Goal: Transaction & Acquisition: Book appointment/travel/reservation

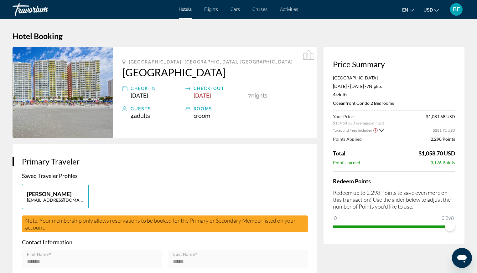
click at [27, 7] on div "Travorium" at bounding box center [44, 9] width 63 height 16
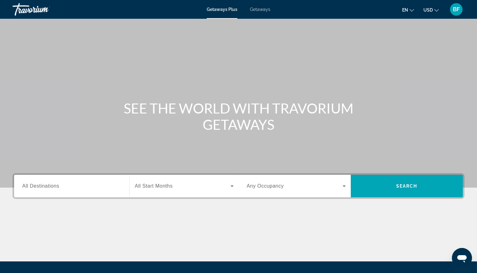
click at [226, 10] on span "Getaways Plus" at bounding box center [222, 9] width 31 height 5
click at [85, 187] on input "Destination All Destinations" at bounding box center [71, 187] width 99 height 8
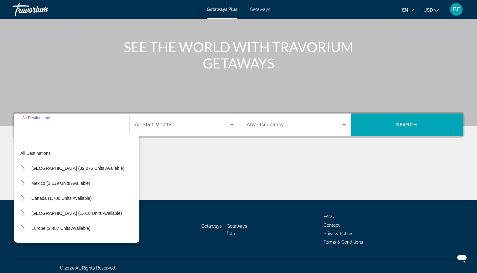
scroll to position [65, 0]
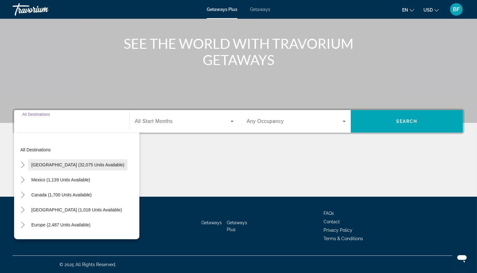
click at [71, 163] on span "[GEOGRAPHIC_DATA] (32,075 units available)" at bounding box center [77, 164] width 93 height 5
type input "**********"
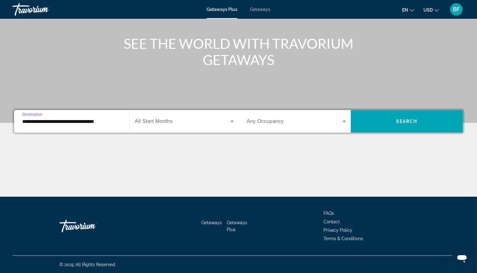
click at [169, 121] on span "All Start Months" at bounding box center [154, 121] width 38 height 5
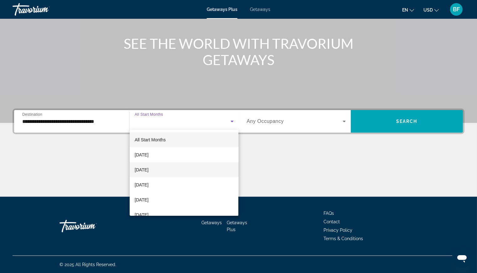
click at [163, 171] on mat-option "[DATE]" at bounding box center [184, 169] width 109 height 15
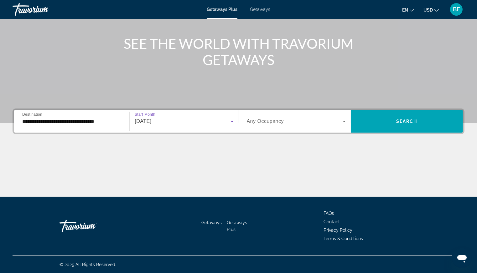
click at [314, 121] on span "Search widget" at bounding box center [295, 122] width 96 height 8
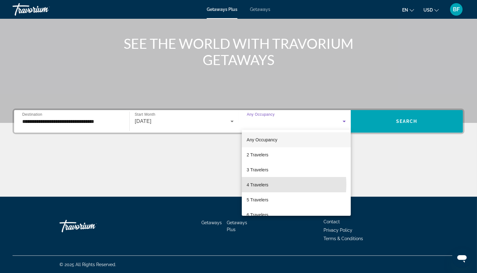
click at [269, 185] on mat-option "4 Travelers" at bounding box center [296, 184] width 109 height 15
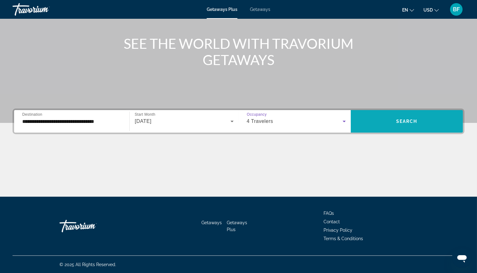
click at [413, 121] on span "Search" at bounding box center [406, 121] width 21 height 5
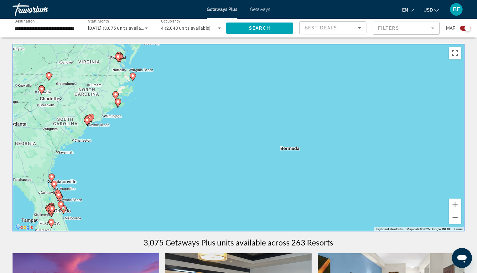
click at [118, 102] on image "Main content" at bounding box center [118, 102] width 4 height 4
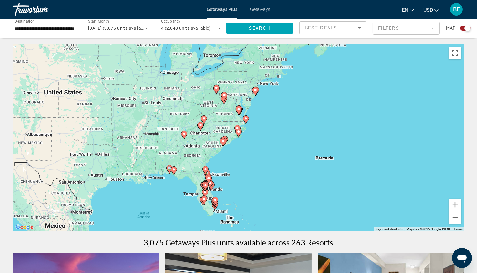
click at [238, 133] on image "Main content" at bounding box center [239, 132] width 4 height 4
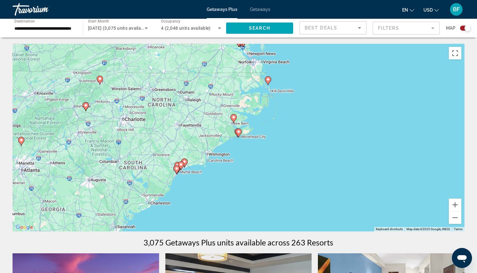
click at [185, 163] on image "Main content" at bounding box center [184, 162] width 4 height 4
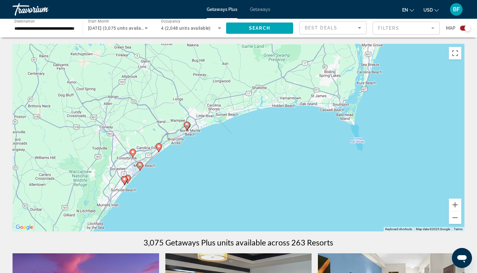
click at [187, 125] on image "Main content" at bounding box center [187, 125] width 4 height 4
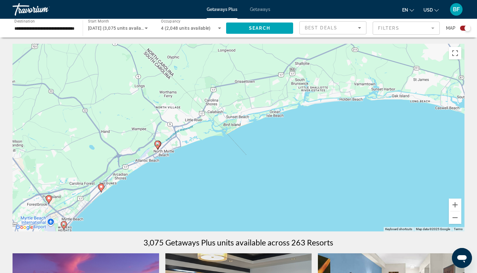
click at [158, 143] on image "Main content" at bounding box center [158, 144] width 4 height 4
type input "**********"
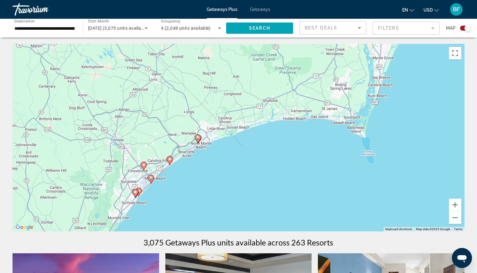
click at [197, 137] on image "Main content" at bounding box center [198, 138] width 4 height 4
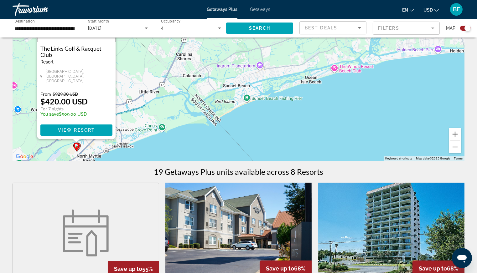
scroll to position [69, 0]
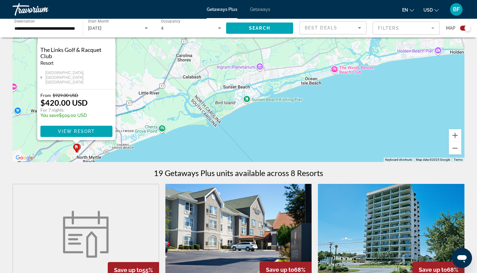
click at [322, 111] on div "To activate drag with keyboard, press Alt + Enter. Once in keyboard drag state,…" at bounding box center [239, 68] width 452 height 188
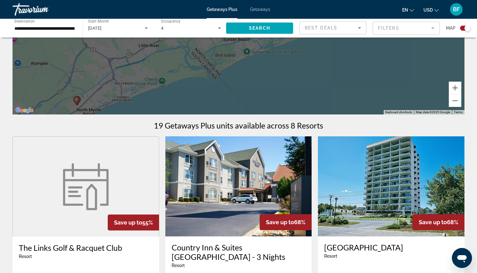
scroll to position [122, 0]
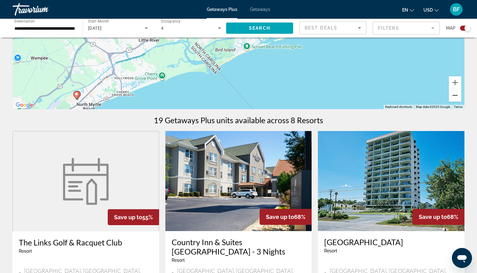
click at [456, 96] on button "Zoom out" at bounding box center [454, 95] width 13 height 13
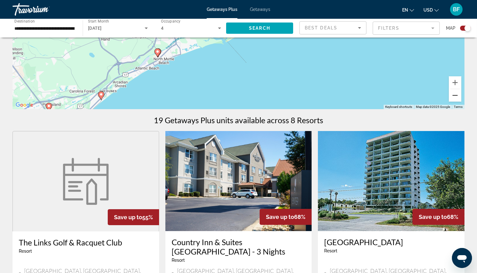
click at [456, 95] on button "Zoom out" at bounding box center [454, 95] width 13 height 13
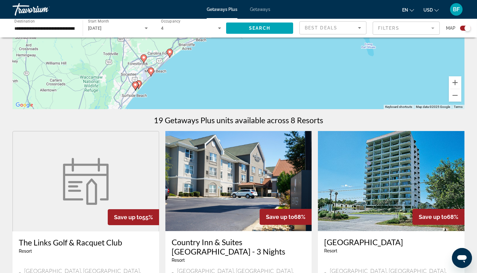
click at [150, 69] on image "Main content" at bounding box center [151, 71] width 4 height 4
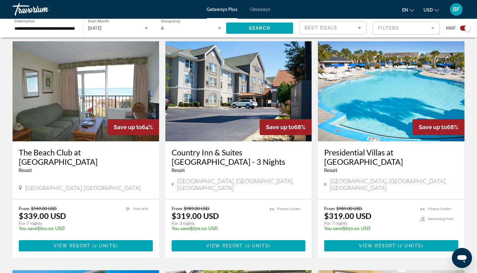
scroll to position [0, 0]
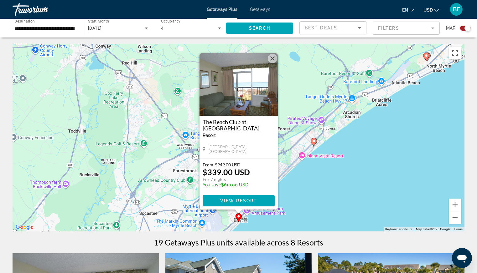
click at [272, 60] on button "Close" at bounding box center [272, 58] width 9 height 9
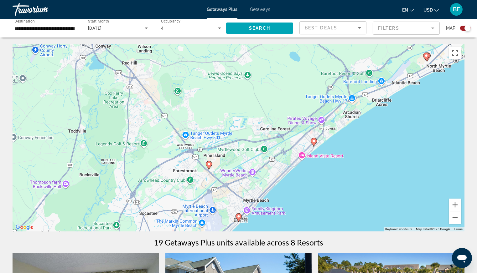
click at [402, 24] on mat-form-field "Filters" at bounding box center [405, 28] width 67 height 13
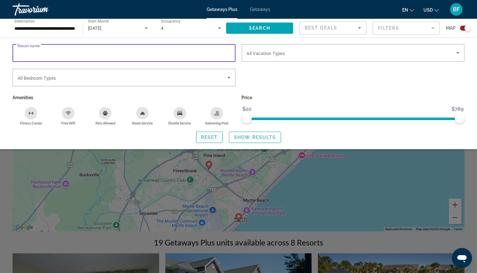
click at [66, 52] on input "Resort name" at bounding box center [124, 53] width 213 height 8
type input "*********"
click at [257, 137] on span "Show Results" at bounding box center [255, 137] width 42 height 5
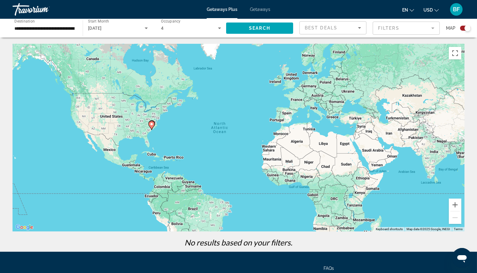
click at [152, 124] on image "Main content" at bounding box center [152, 124] width 4 height 4
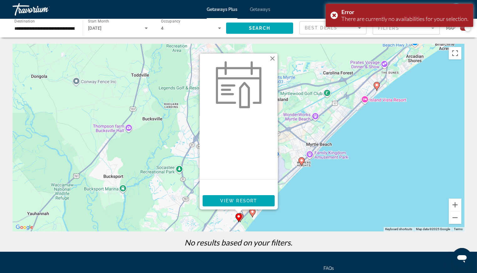
click at [270, 56] on button "Close" at bounding box center [272, 58] width 9 height 9
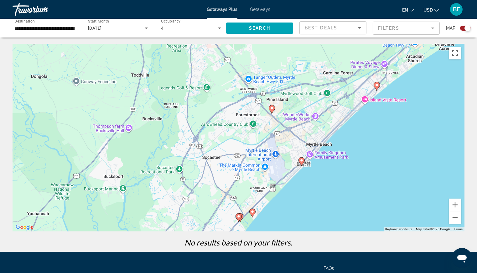
click at [402, 25] on mat-form-field "Filters" at bounding box center [405, 28] width 67 height 13
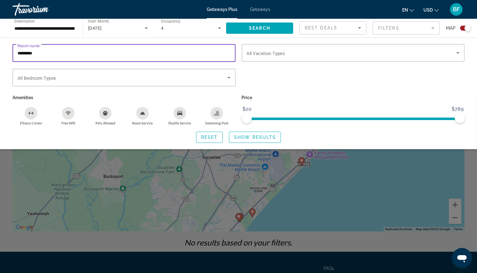
drag, startPoint x: 47, startPoint y: 54, endPoint x: -16, endPoint y: 39, distance: 64.9
click at [0, 39] on html "**********" at bounding box center [238, 136] width 477 height 273
type input "********"
click at [258, 135] on span "Show Results" at bounding box center [255, 137] width 42 height 5
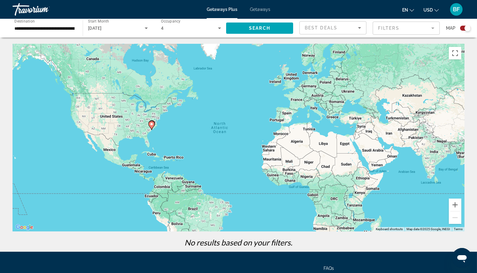
scroll to position [55, 0]
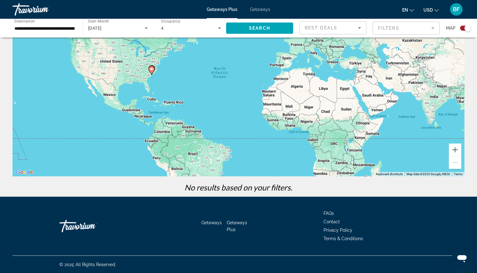
click at [259, 10] on span "Getaways" at bounding box center [260, 9] width 20 height 5
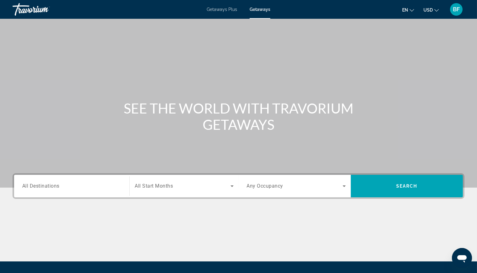
click at [64, 184] on input "Destination All Destinations" at bounding box center [71, 187] width 99 height 8
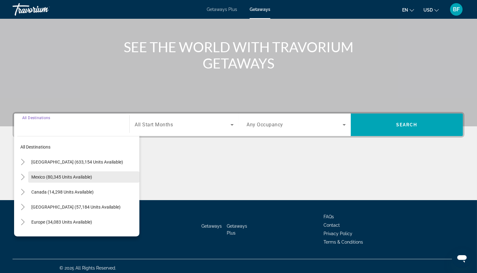
scroll to position [65, 0]
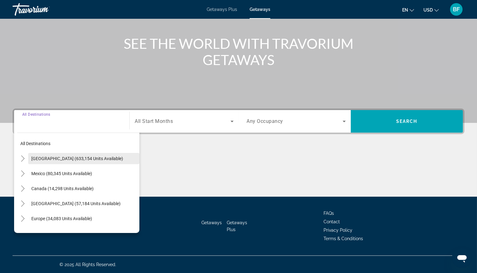
click at [62, 159] on span "[GEOGRAPHIC_DATA] (633,154 units available)" at bounding box center [77, 158] width 92 height 5
type input "**********"
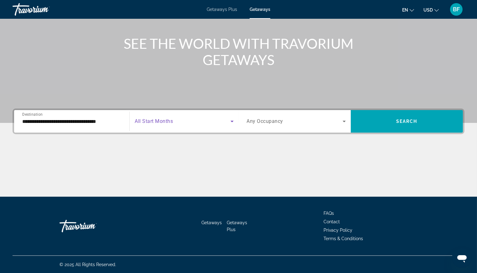
click at [199, 122] on span "Search widget" at bounding box center [182, 122] width 95 height 8
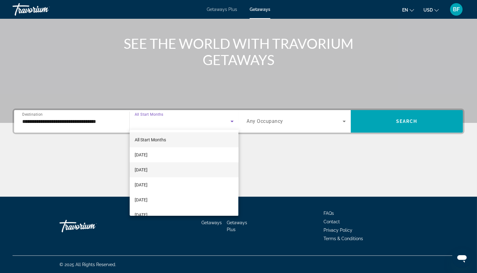
click at [147, 168] on span "[DATE]" at bounding box center [141, 170] width 13 height 8
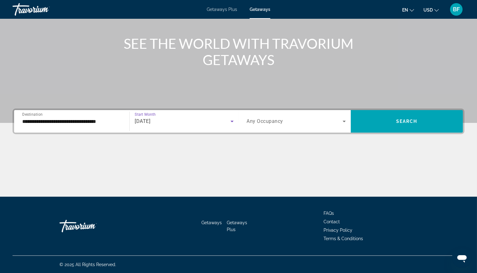
click at [286, 121] on span "Search widget" at bounding box center [295, 122] width 96 height 8
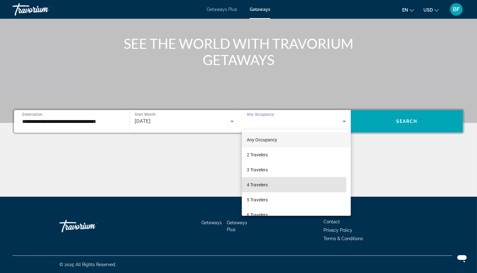
drag, startPoint x: 254, startPoint y: 184, endPoint x: 320, endPoint y: 163, distance: 69.1
click at [254, 184] on span "4 Travelers" at bounding box center [257, 185] width 21 height 8
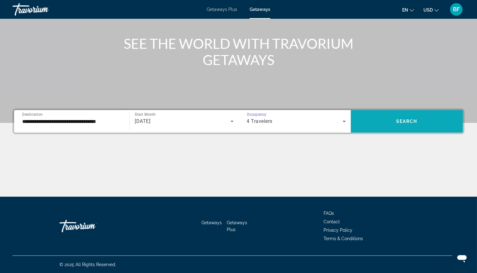
click at [419, 121] on span "Search widget" at bounding box center [406, 121] width 112 height 15
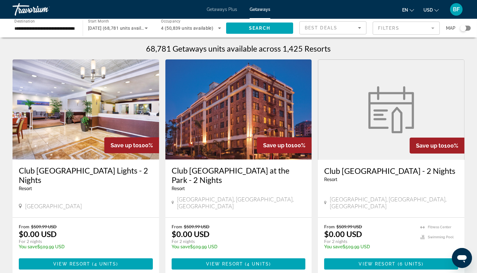
click at [396, 25] on mat-form-field "Filters" at bounding box center [405, 28] width 67 height 13
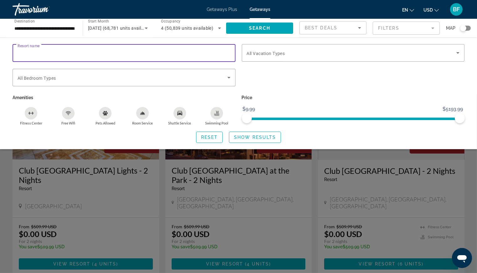
click at [79, 53] on input "Resort name" at bounding box center [124, 53] width 213 height 8
type input "********"
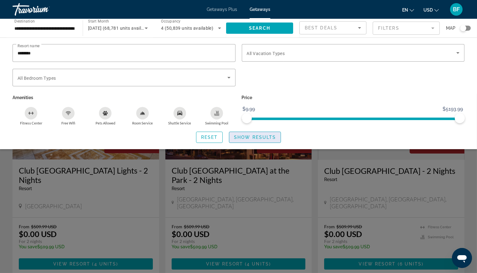
click at [243, 137] on span "Show Results" at bounding box center [255, 137] width 42 height 5
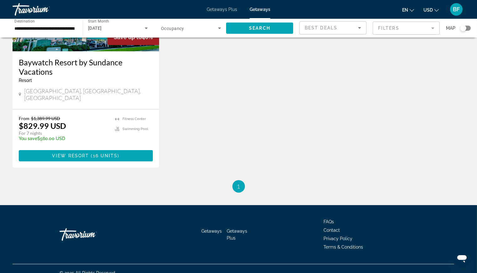
scroll to position [110, 0]
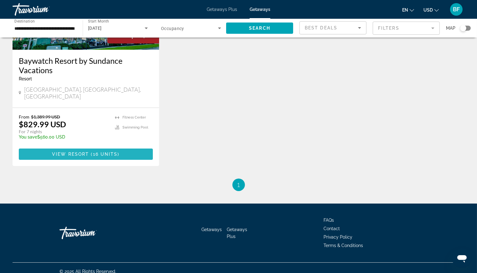
click at [91, 152] on span "( 16 units )" at bounding box center [104, 154] width 30 height 5
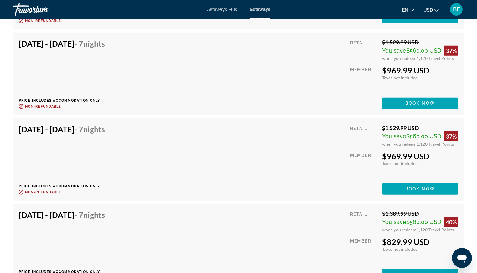
scroll to position [1050, 0]
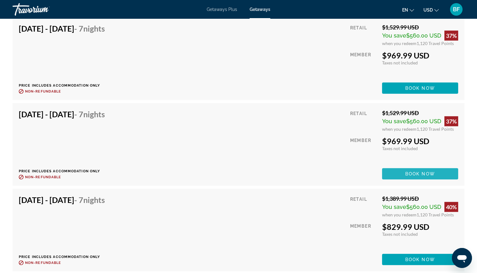
click at [415, 172] on span "Book now" at bounding box center [420, 173] width 30 height 5
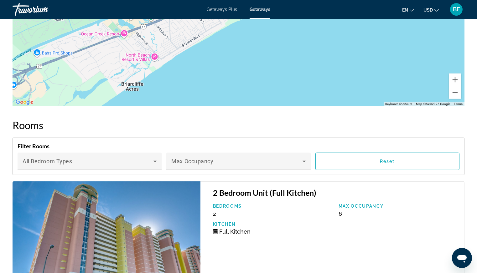
scroll to position [654, 0]
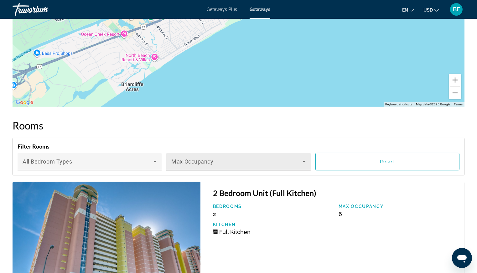
click at [303, 160] on icon "Main content" at bounding box center [304, 162] width 8 height 8
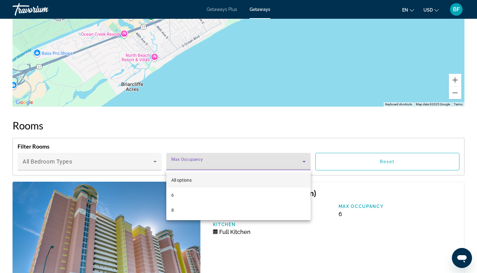
click at [177, 181] on span "All options" at bounding box center [181, 180] width 20 height 5
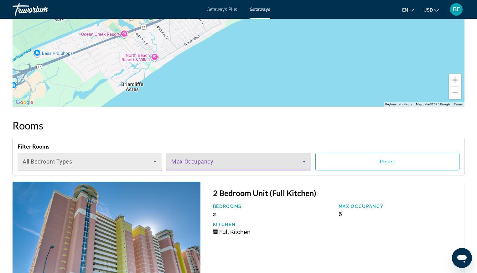
click at [29, 159] on span "All Bedroom Types" at bounding box center [48, 162] width 50 height 7
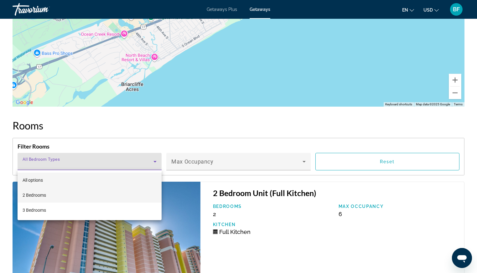
click at [27, 194] on span "2 Bedrooms" at bounding box center [34, 196] width 23 height 8
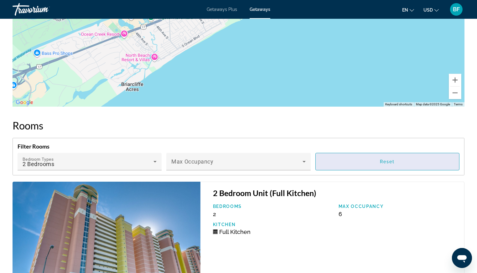
click at [383, 162] on span "Reset" at bounding box center [387, 161] width 15 height 5
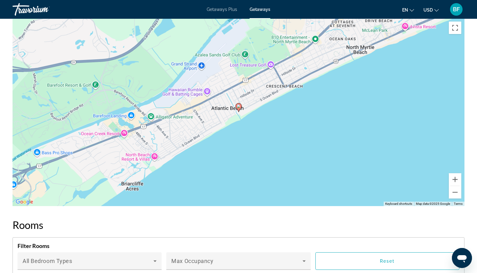
scroll to position [527, 0]
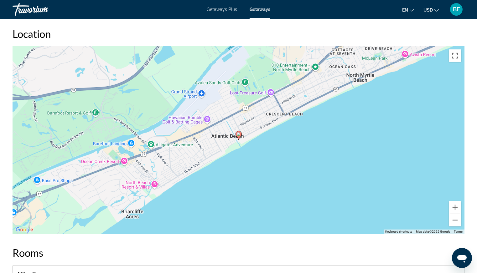
click at [404, 54] on div "To activate drag with keyboard, press Alt + Enter. Once in keyboard drag state,…" at bounding box center [239, 140] width 452 height 188
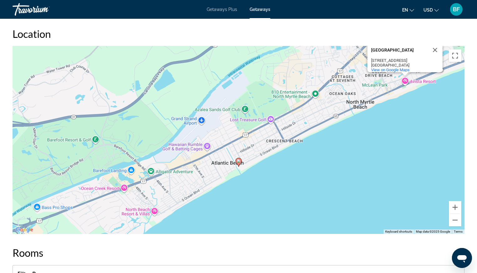
click at [404, 54] on div "To activate drag with keyboard, press Alt + Enter. Once in keyboard drag state,…" at bounding box center [239, 140] width 452 height 188
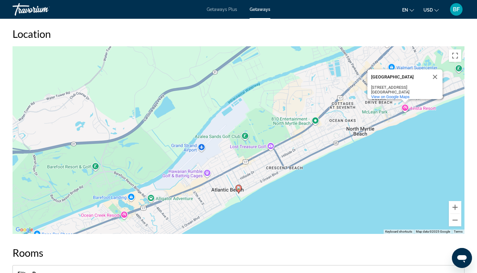
click at [237, 187] on image "Main content" at bounding box center [239, 188] width 4 height 4
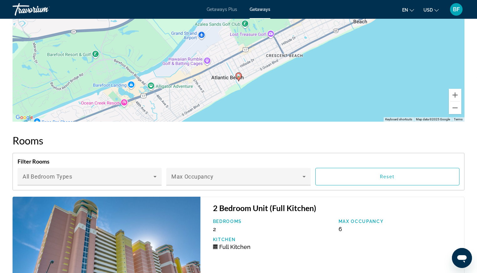
scroll to position [746, 0]
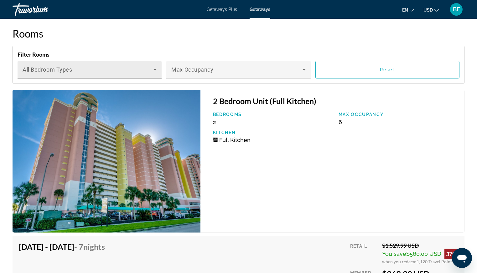
click at [63, 73] on span "Main content" at bounding box center [88, 73] width 131 height 8
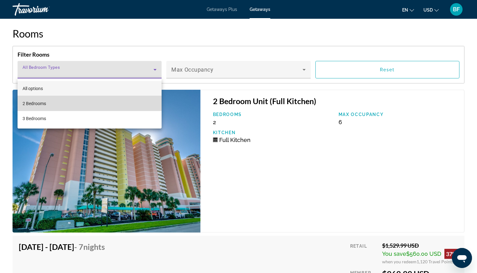
click at [41, 102] on span "2 Bedrooms" at bounding box center [34, 104] width 23 height 8
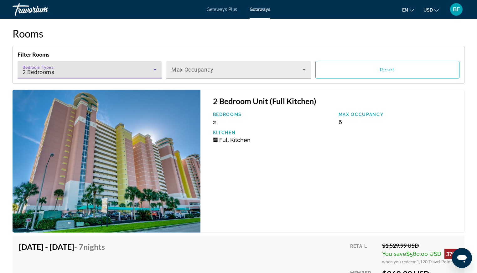
click at [286, 68] on div "Max Occupancy" at bounding box center [238, 70] width 134 height 18
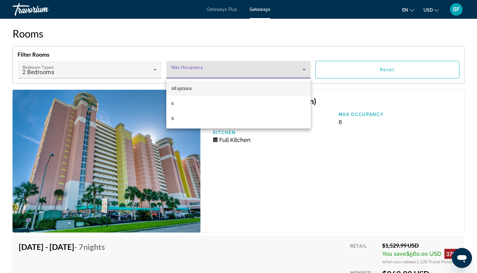
click at [183, 89] on span "All options" at bounding box center [181, 88] width 20 height 5
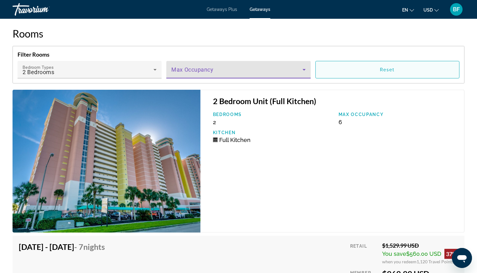
click at [394, 70] on span "Reset" at bounding box center [387, 69] width 15 height 5
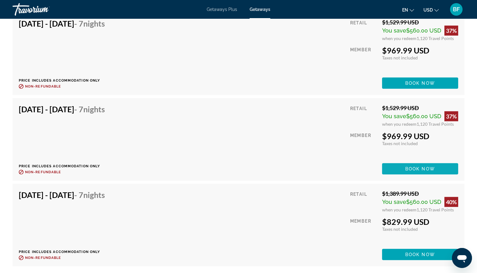
scroll to position [970, 0]
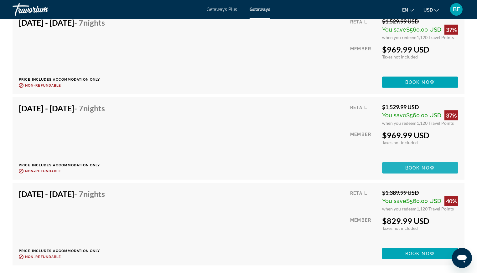
click at [417, 168] on span "Book now" at bounding box center [420, 168] width 30 height 5
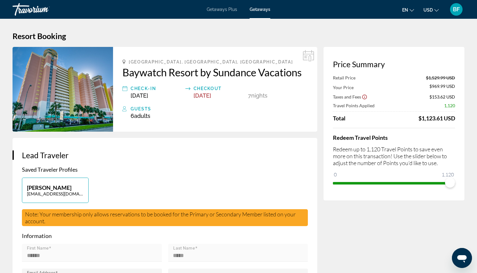
scroll to position [13, 0]
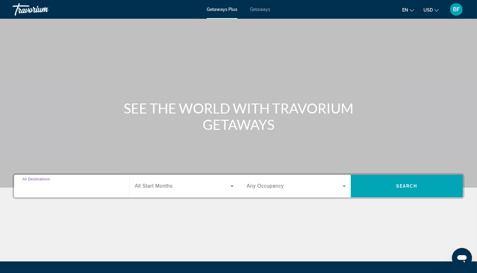
click at [60, 188] on input "Destination All Destinations" at bounding box center [71, 187] width 99 height 8
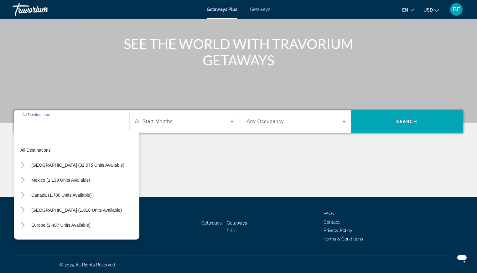
scroll to position [65, 0]
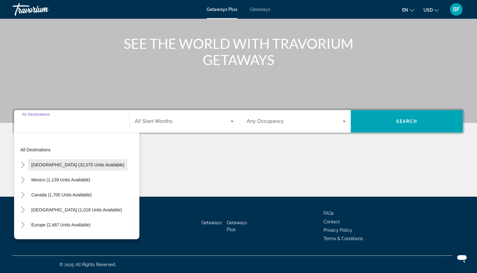
drag, startPoint x: 63, startPoint y: 166, endPoint x: 95, endPoint y: 156, distance: 33.3
click at [63, 166] on span "[GEOGRAPHIC_DATA] (32,075 units available)" at bounding box center [77, 164] width 93 height 5
type input "**********"
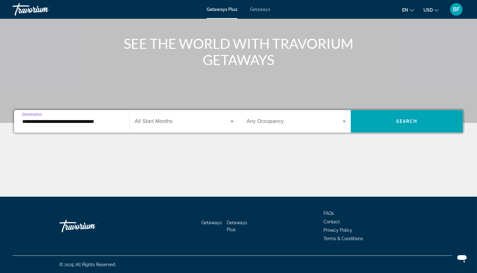
click at [207, 121] on span "Search widget" at bounding box center [182, 122] width 95 height 8
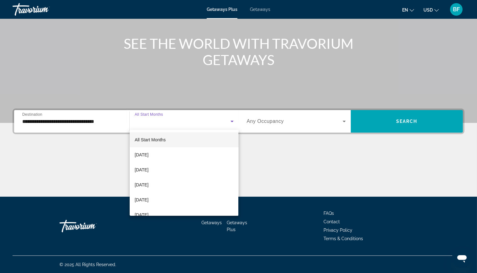
drag, startPoint x: 151, startPoint y: 169, endPoint x: 237, endPoint y: 149, distance: 87.8
click at [148, 169] on span "[DATE]" at bounding box center [142, 170] width 14 height 8
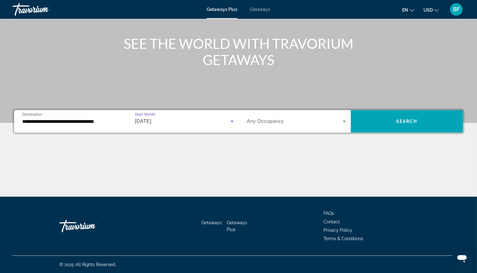
click at [273, 119] on span "Any Occupancy" at bounding box center [265, 121] width 37 height 5
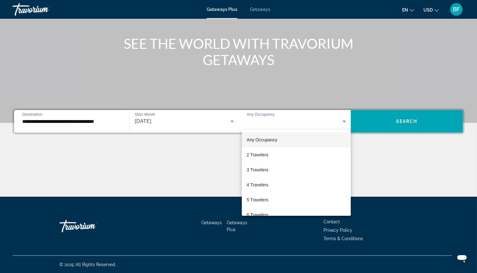
drag, startPoint x: 257, startPoint y: 156, endPoint x: 348, endPoint y: 128, distance: 94.9
click at [257, 156] on span "2 Travelers" at bounding box center [258, 155] width 22 height 8
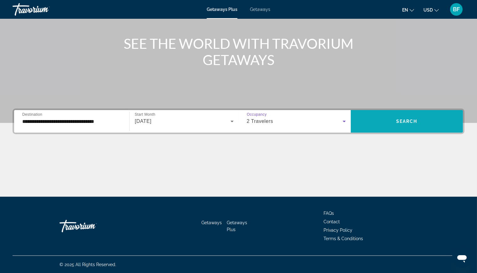
click at [404, 125] on span "Search widget" at bounding box center [406, 121] width 112 height 15
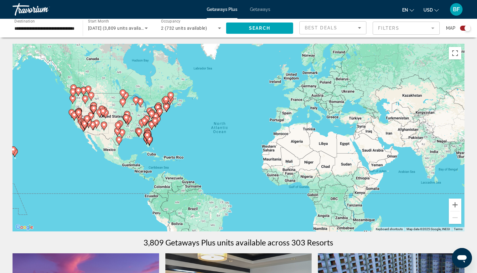
click at [411, 28] on mat-form-field "Filters" at bounding box center [405, 28] width 67 height 13
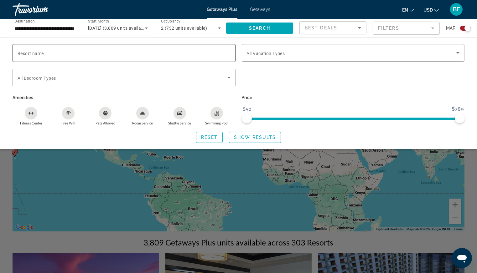
click at [97, 54] on input "Resort name" at bounding box center [124, 53] width 213 height 8
type input "********"
click at [121, 62] on div "Search widget" at bounding box center [124, 65] width 223 height 7
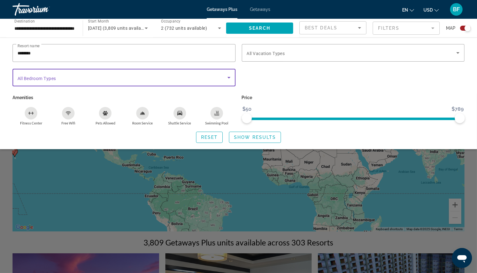
click at [231, 77] on icon "Search widget" at bounding box center [229, 78] width 8 height 8
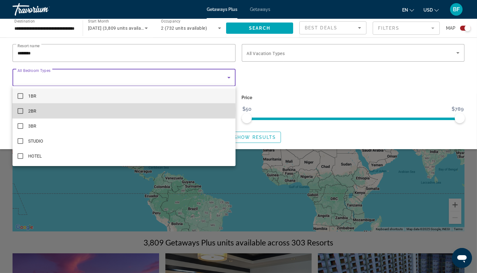
click at [29, 110] on span "2BR" at bounding box center [32, 111] width 8 height 8
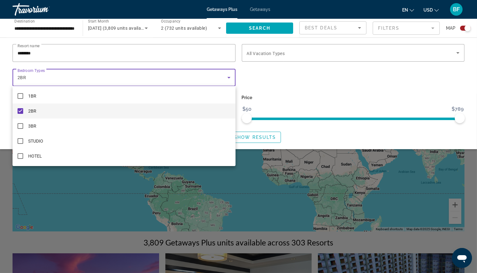
click at [267, 136] on div at bounding box center [238, 136] width 477 height 273
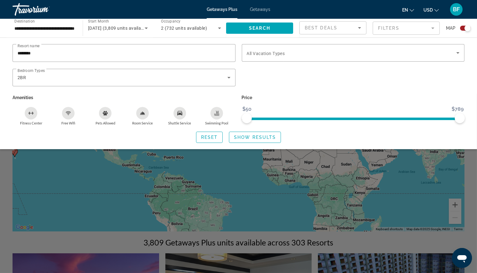
click at [267, 136] on span "Show Results" at bounding box center [255, 137] width 42 height 5
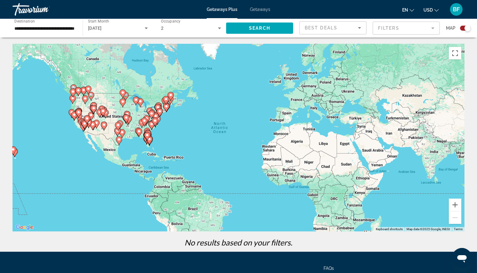
click at [259, 11] on span "Getaways" at bounding box center [260, 9] width 20 height 5
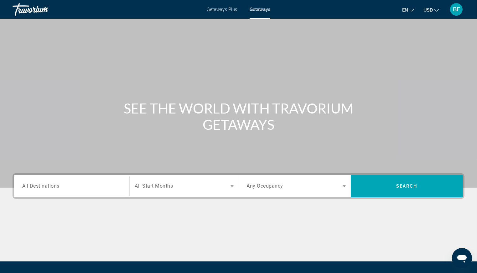
click at [59, 184] on span "All Destinations" at bounding box center [40, 186] width 37 height 6
click at [59, 184] on input "Destination All Destinations" at bounding box center [71, 187] width 99 height 8
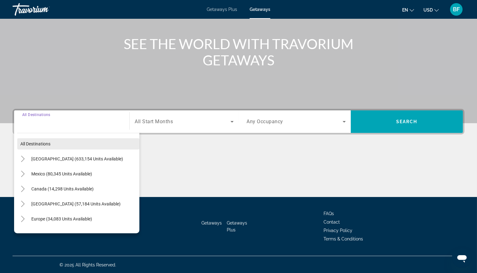
scroll to position [65, 0]
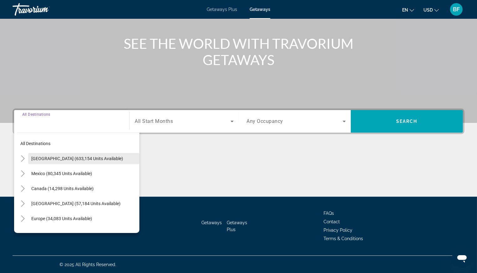
click at [58, 156] on span "[GEOGRAPHIC_DATA] (633,154 units available)" at bounding box center [77, 158] width 92 height 5
type input "**********"
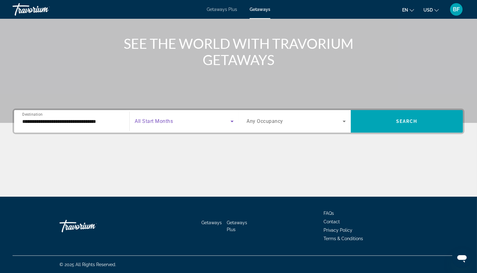
click at [162, 118] on span "Search widget" at bounding box center [182, 122] width 95 height 8
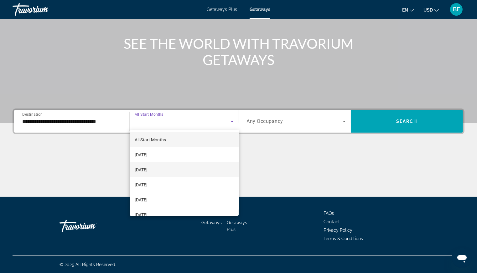
drag, startPoint x: 149, startPoint y: 172, endPoint x: 195, endPoint y: 154, distance: 49.6
click at [147, 172] on span "[DATE]" at bounding box center [141, 170] width 13 height 8
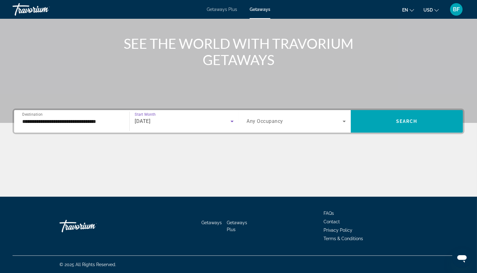
click at [274, 120] on span "Any Occupancy" at bounding box center [265, 122] width 37 height 6
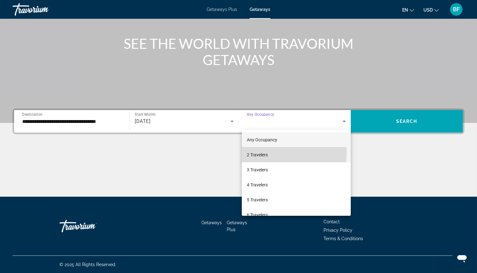
click at [259, 153] on span "2 Travelers" at bounding box center [257, 155] width 21 height 8
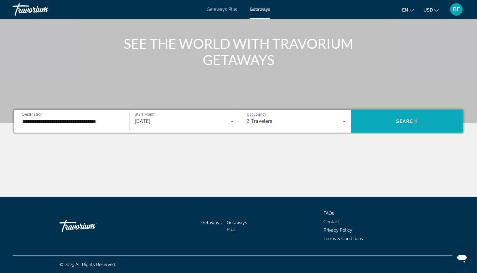
click at [408, 119] on span "Search" at bounding box center [406, 121] width 21 height 5
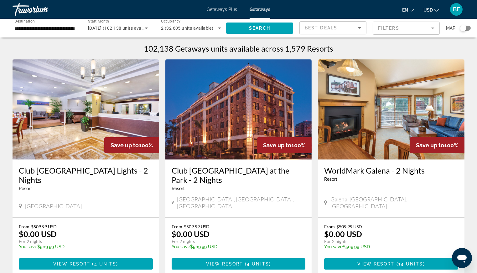
click at [392, 24] on mat-form-field "Filters" at bounding box center [405, 28] width 67 height 13
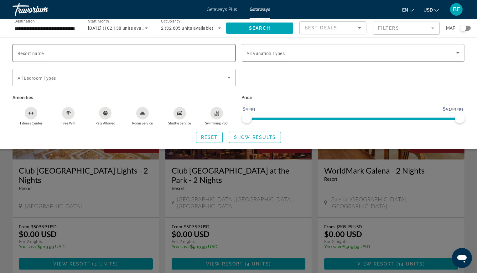
click at [34, 51] on span "Resort name" at bounding box center [31, 53] width 26 height 5
click at [34, 51] on input "Resort name" at bounding box center [124, 53] width 213 height 8
type input "********"
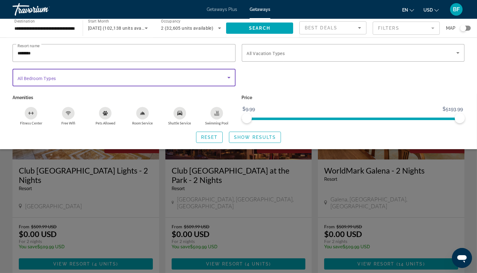
click at [226, 76] on icon "Search widget" at bounding box center [229, 78] width 8 height 8
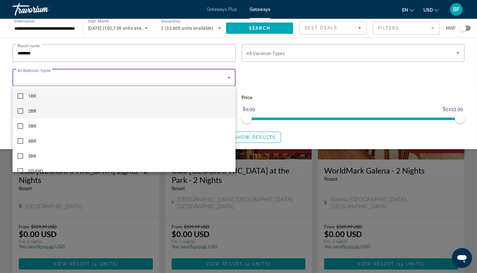
click at [21, 111] on mat-pseudo-checkbox at bounding box center [21, 111] width 6 height 6
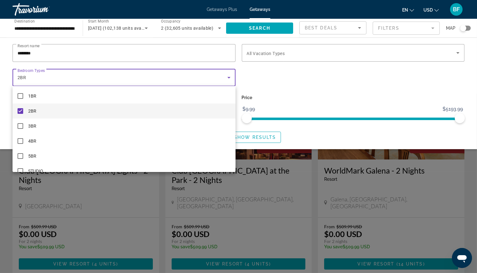
click at [252, 136] on div at bounding box center [238, 136] width 477 height 273
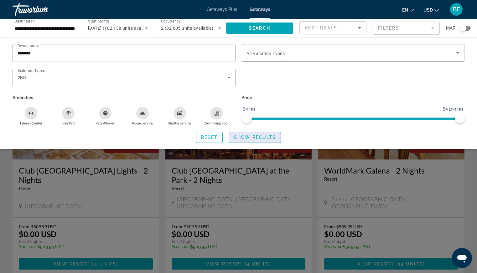
click at [253, 135] on span "Show Results" at bounding box center [255, 137] width 42 height 5
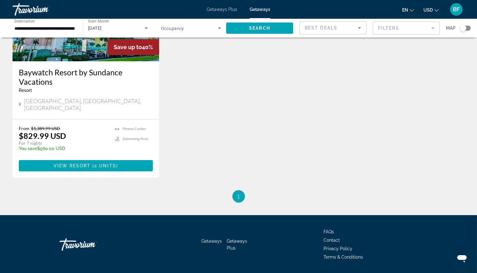
scroll to position [100, 0]
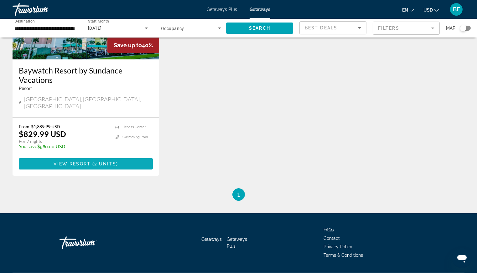
click at [103, 161] on span "2 units" at bounding box center [105, 163] width 22 height 5
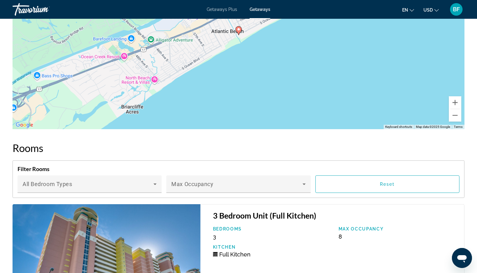
scroll to position [678, 0]
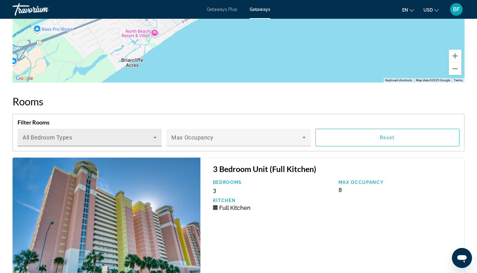
click at [153, 137] on icon "Main content" at bounding box center [155, 138] width 8 height 8
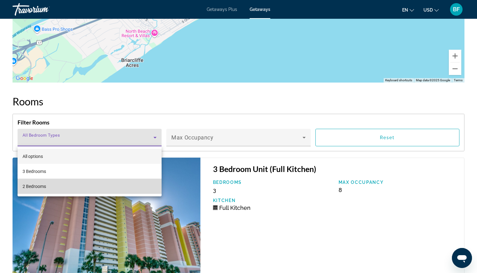
click at [26, 187] on span "2 Bedrooms" at bounding box center [34, 187] width 23 height 8
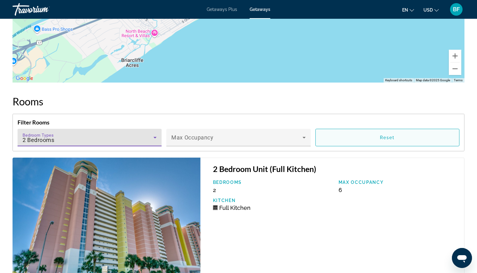
click at [362, 135] on span "Main content" at bounding box center [386, 137] width 143 height 15
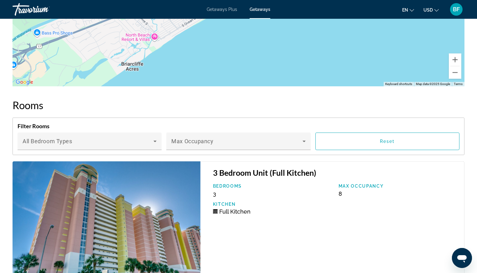
scroll to position [673, 0]
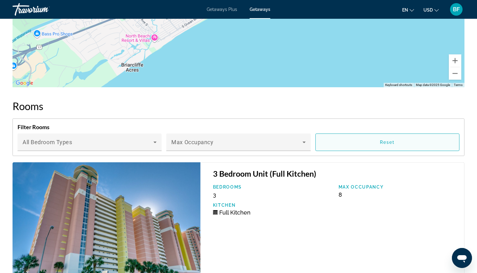
click at [397, 142] on span "Main content" at bounding box center [386, 142] width 143 height 15
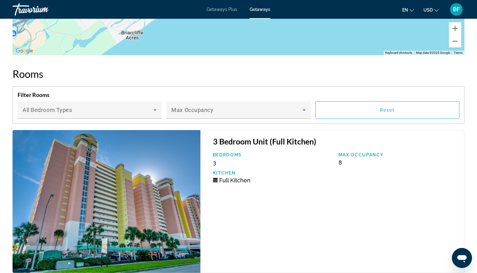
scroll to position [705, 0]
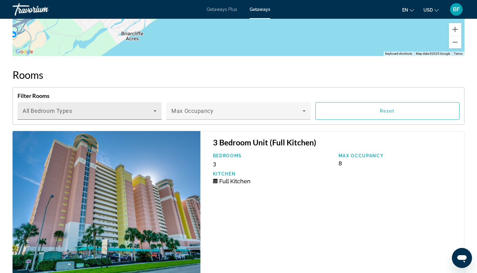
click at [67, 104] on div "Bedroom Types All Bedroom Types" at bounding box center [90, 111] width 134 height 18
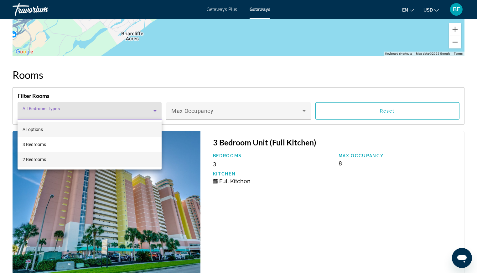
drag, startPoint x: 26, startPoint y: 159, endPoint x: 155, endPoint y: 129, distance: 132.7
click at [26, 159] on span "2 Bedrooms" at bounding box center [34, 160] width 23 height 8
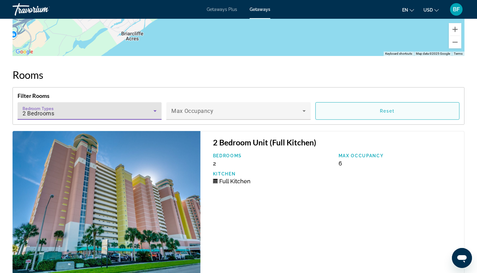
click at [383, 111] on span "Reset" at bounding box center [387, 111] width 15 height 5
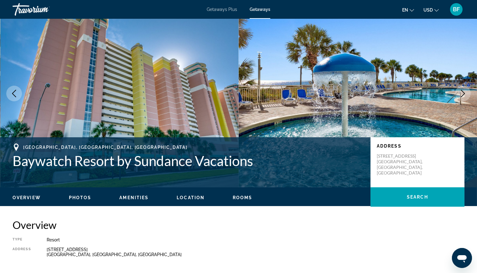
scroll to position [0, 0]
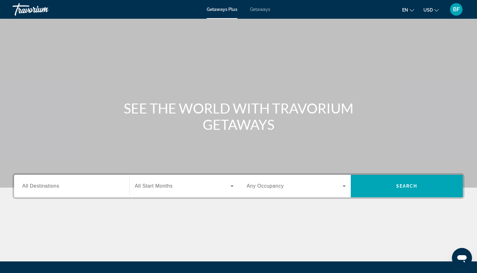
click at [260, 10] on span "Getaways" at bounding box center [260, 9] width 20 height 5
click at [77, 189] on input "Destination All Destinations" at bounding box center [71, 187] width 99 height 8
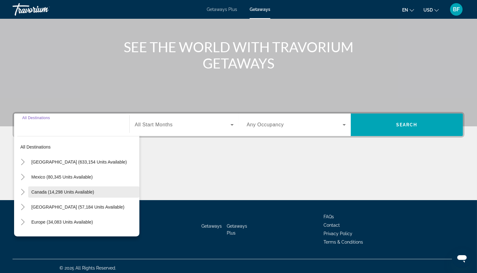
scroll to position [65, 0]
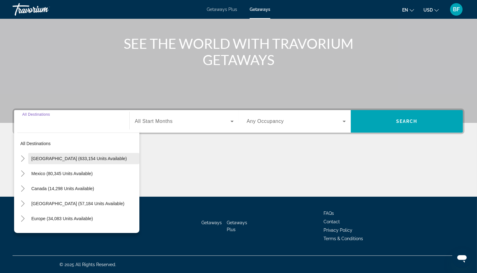
click at [79, 158] on span "[GEOGRAPHIC_DATA] (633,154 units available)" at bounding box center [78, 158] width 95 height 5
type input "**********"
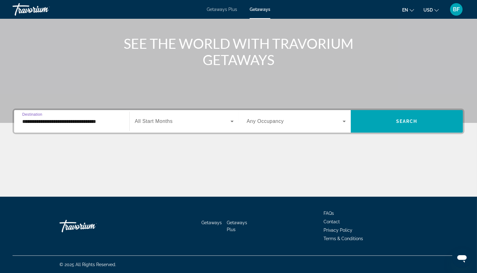
click at [195, 121] on span "Search widget" at bounding box center [182, 122] width 95 height 8
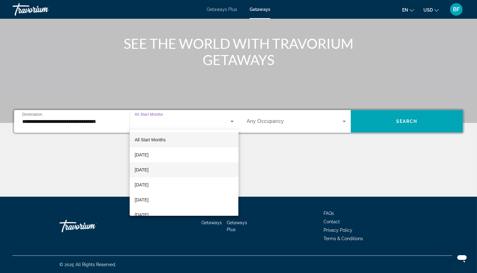
click at [148, 172] on span "[DATE]" at bounding box center [142, 170] width 14 height 8
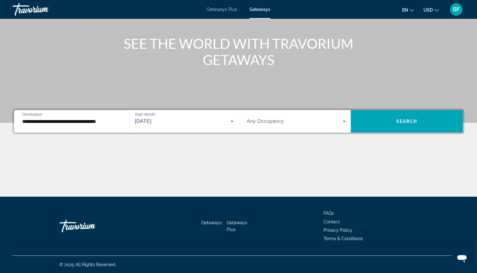
click at [285, 118] on span "Search widget" at bounding box center [295, 122] width 96 height 8
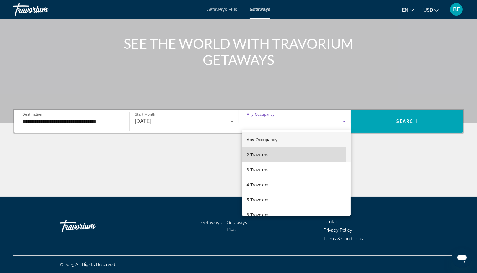
click at [261, 154] on span "2 Travelers" at bounding box center [258, 155] width 22 height 8
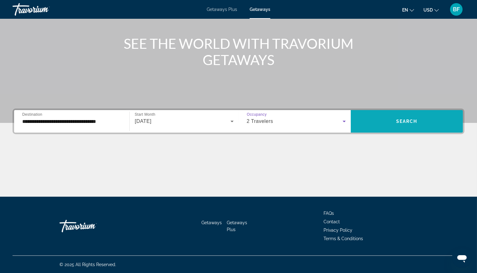
click at [411, 123] on span "Search" at bounding box center [406, 121] width 21 height 5
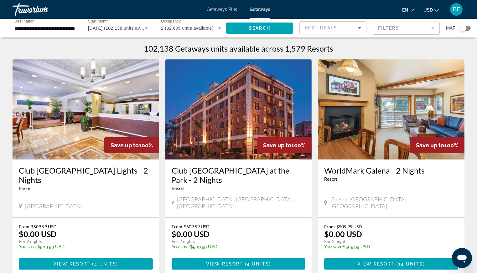
click at [407, 28] on mat-form-field "Filters" at bounding box center [405, 28] width 67 height 13
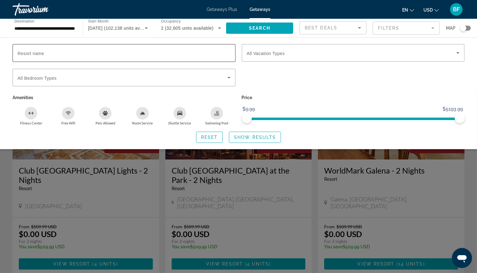
click at [76, 55] on input "Resort name" at bounding box center [124, 53] width 213 height 8
type input "*"
type input "********"
click at [228, 77] on icon "Search widget" at bounding box center [228, 78] width 3 height 2
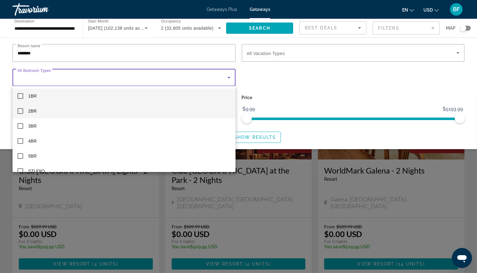
click at [18, 112] on mat-pseudo-checkbox at bounding box center [21, 111] width 6 height 6
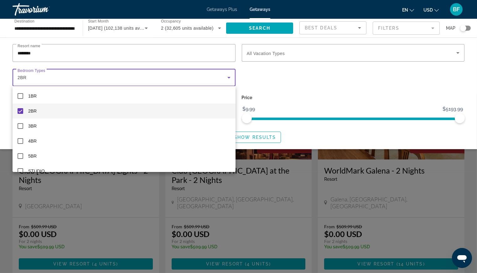
click at [267, 139] on div at bounding box center [238, 136] width 477 height 273
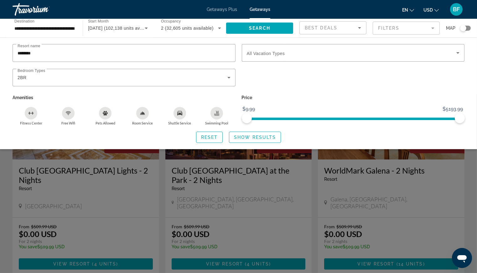
click at [267, 139] on span "Show Results" at bounding box center [255, 137] width 42 height 5
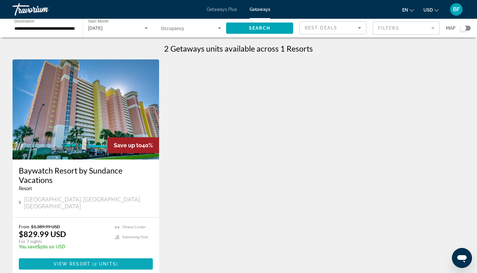
click at [113, 262] on span "2 units" at bounding box center [105, 264] width 22 height 5
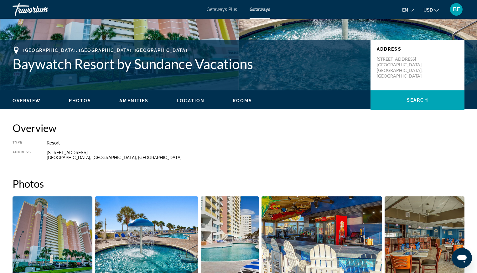
scroll to position [114, 0]
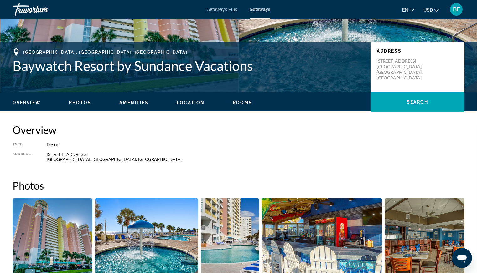
click at [257, 10] on span "Getaways" at bounding box center [259, 9] width 21 height 5
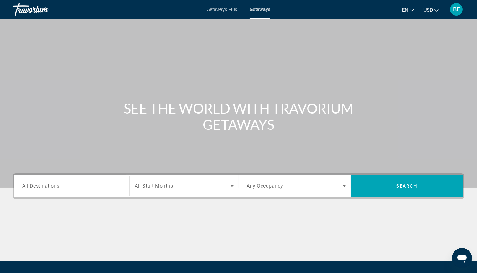
click at [64, 187] on input "Destination All Destinations" at bounding box center [71, 187] width 99 height 8
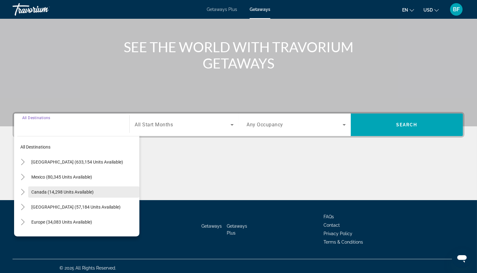
scroll to position [65, 0]
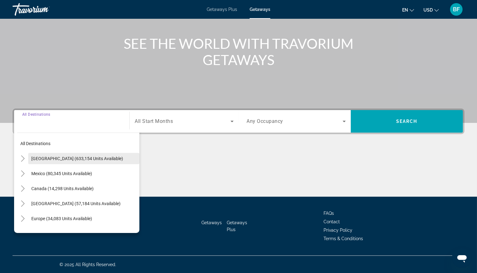
click at [68, 161] on span "[GEOGRAPHIC_DATA] (633,154 units available)" at bounding box center [77, 158] width 92 height 5
type input "**********"
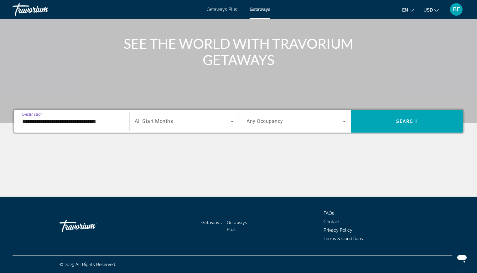
click at [203, 120] on span "Search widget" at bounding box center [182, 122] width 95 height 8
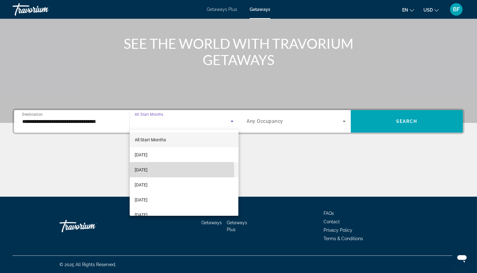
drag, startPoint x: 158, startPoint y: 171, endPoint x: 262, endPoint y: 142, distance: 108.4
click at [147, 171] on span "[DATE]" at bounding box center [141, 170] width 13 height 8
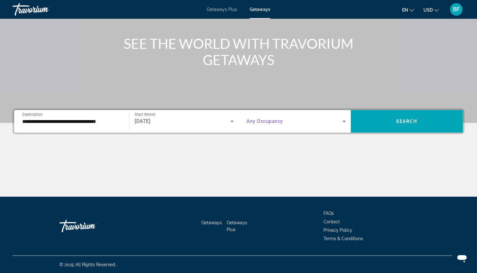
click at [293, 118] on span "Search widget" at bounding box center [295, 122] width 96 height 8
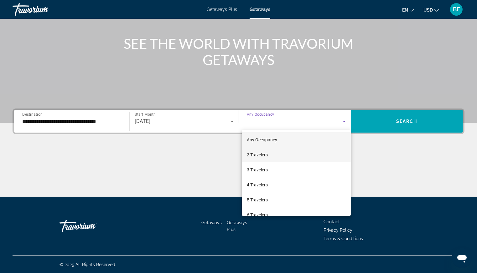
click at [264, 154] on span "2 Travelers" at bounding box center [257, 155] width 21 height 8
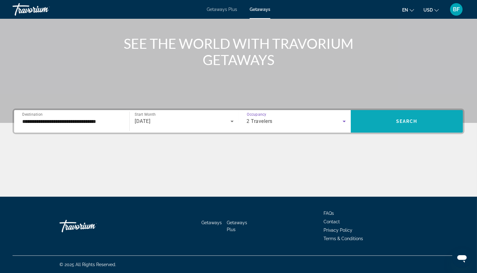
click at [430, 123] on span "Search widget" at bounding box center [406, 121] width 112 height 15
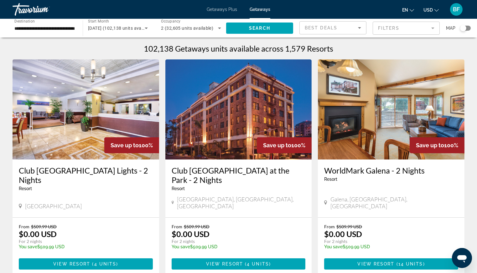
click at [406, 25] on mat-form-field "Filters" at bounding box center [405, 28] width 67 height 13
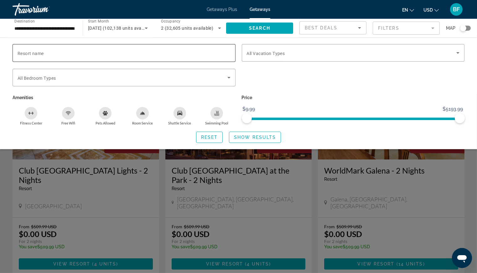
click at [113, 56] on input "Resort name" at bounding box center [124, 53] width 213 height 8
type input "********"
click at [200, 100] on p "Amenities" at bounding box center [124, 97] width 223 height 9
click at [267, 136] on span "Show Results" at bounding box center [255, 137] width 42 height 5
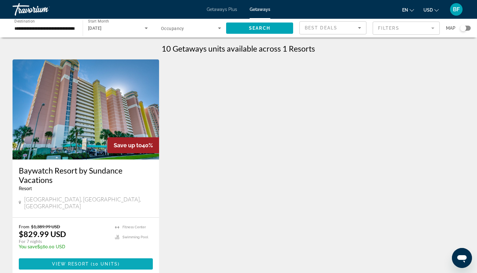
click at [100, 262] on span "10 units" at bounding box center [105, 264] width 25 height 5
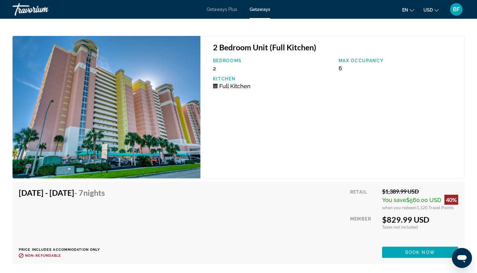
scroll to position [1323, 0]
